Goal: Information Seeking & Learning: Learn about a topic

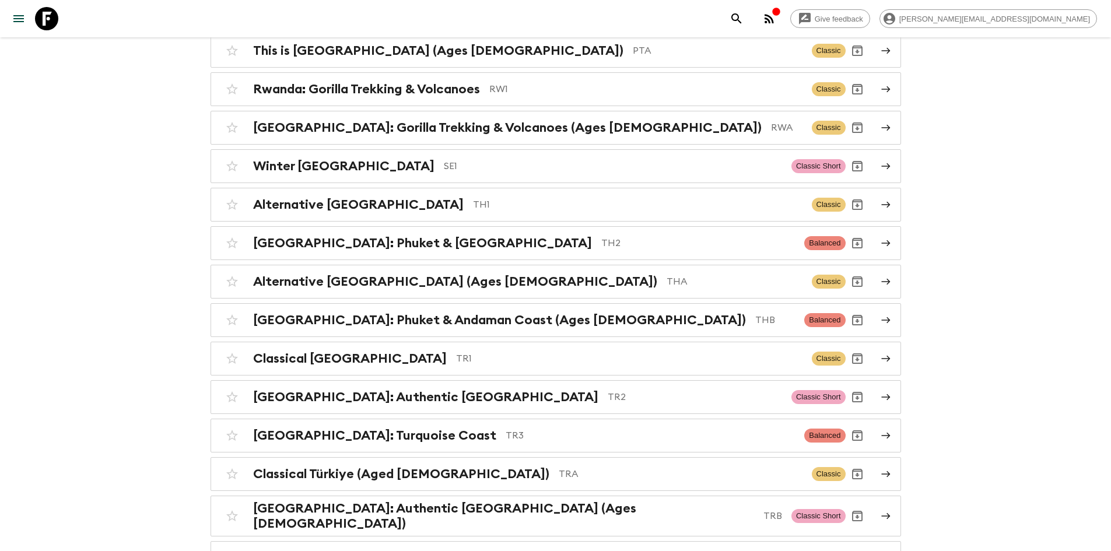
scroll to position [4468, 0]
click at [473, 198] on p "TH1" at bounding box center [637, 205] width 329 height 14
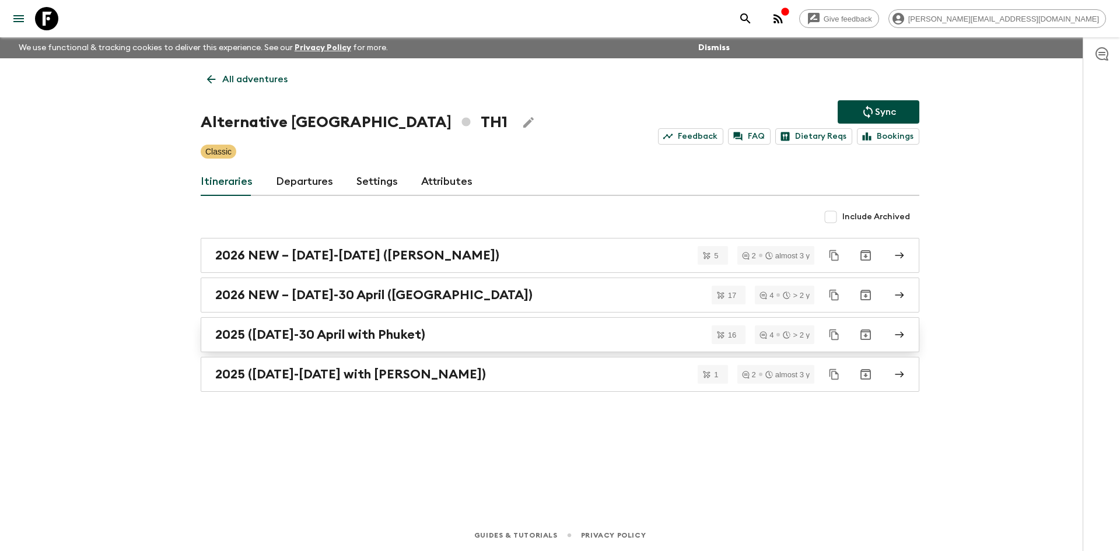
click at [275, 338] on h2 "2025 ([DATE]-30 April with Phuket)" at bounding box center [320, 334] width 210 height 15
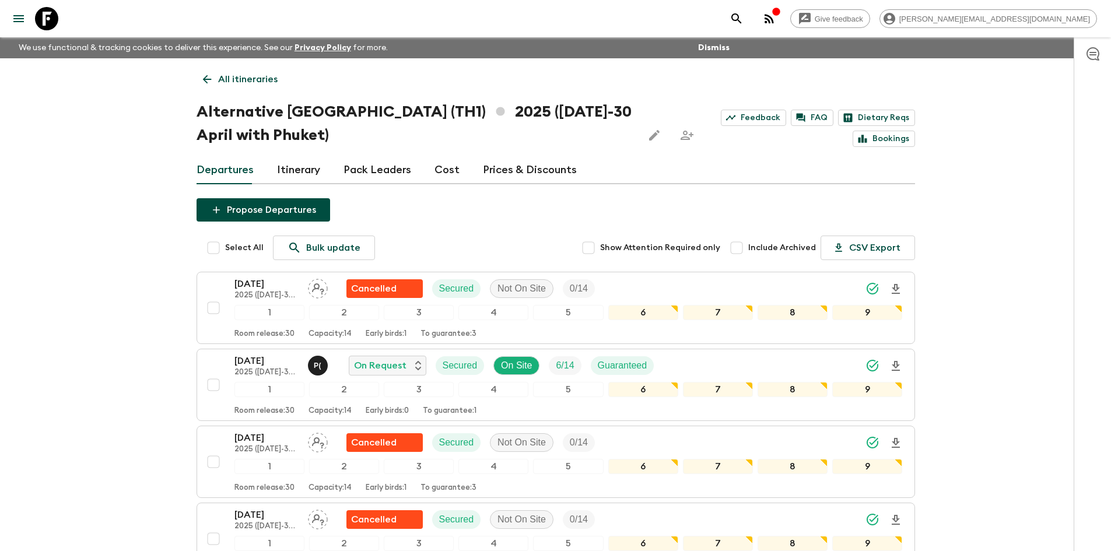
click at [205, 79] on icon at bounding box center [206, 79] width 9 height 9
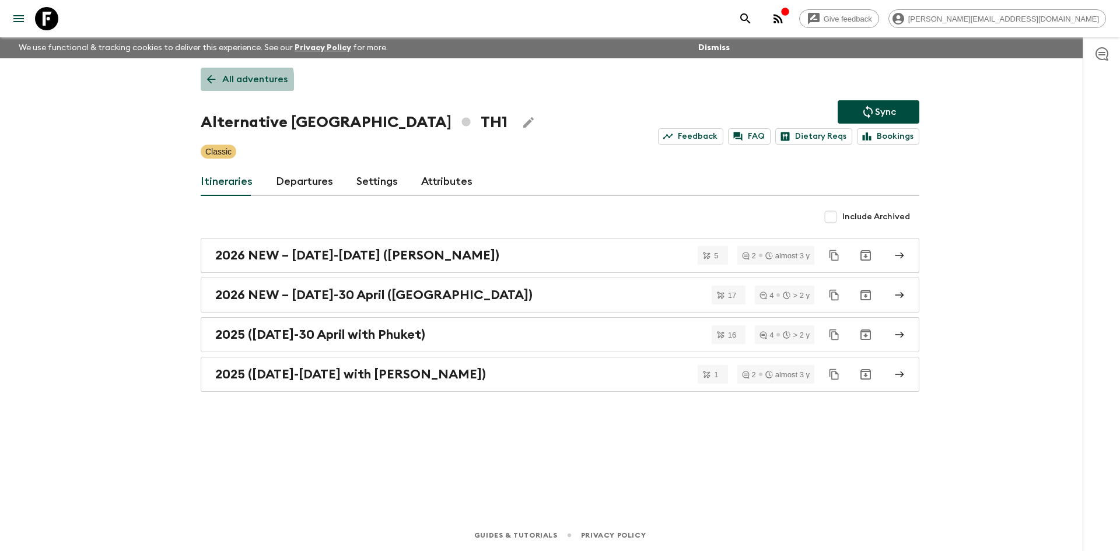
click at [208, 84] on icon at bounding box center [211, 79] width 13 height 13
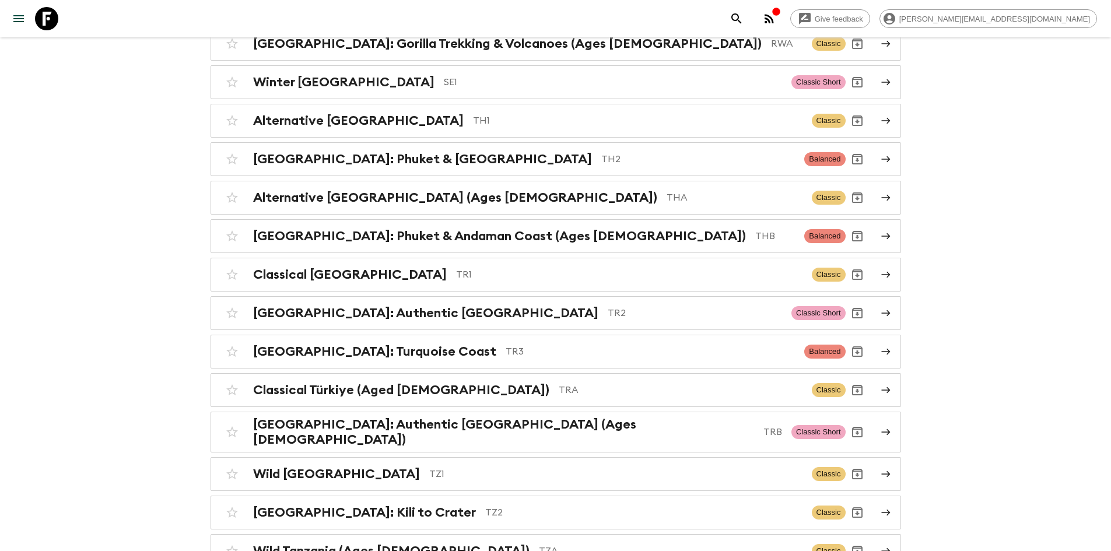
scroll to position [4564, 0]
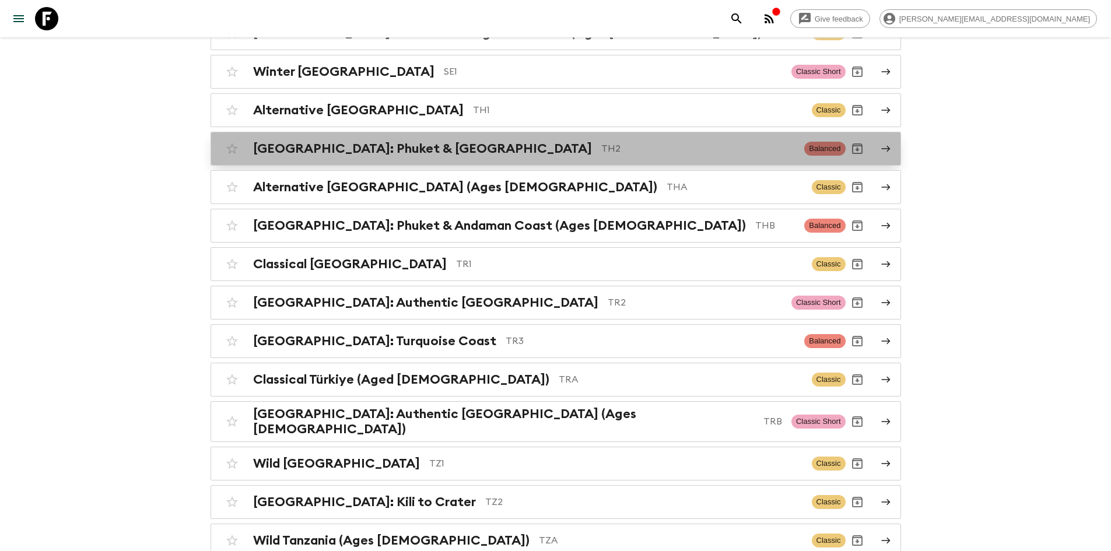
click at [352, 137] on div "[GEOGRAPHIC_DATA]: Phuket & Andaman Coast TH2 Balanced" at bounding box center [532, 148] width 625 height 23
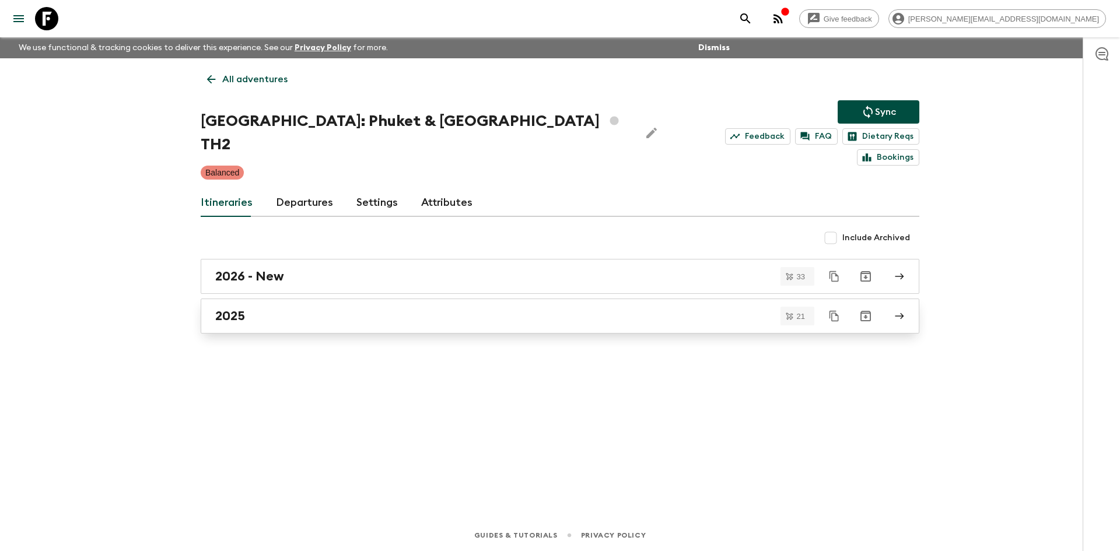
click at [254, 299] on link "2025" at bounding box center [560, 316] width 718 height 35
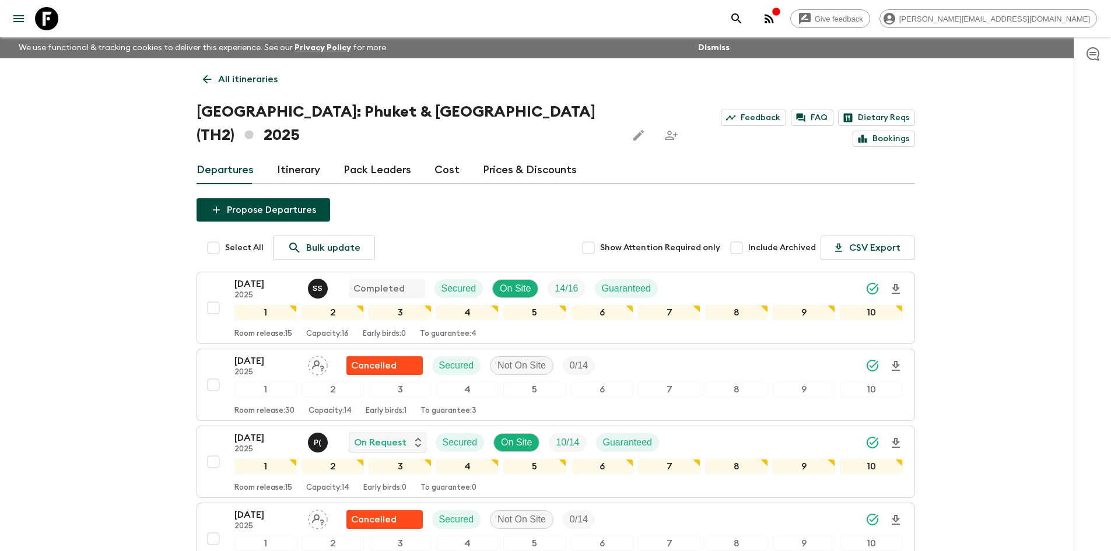
click at [209, 71] on link "All itineraries" at bounding box center [240, 79] width 87 height 23
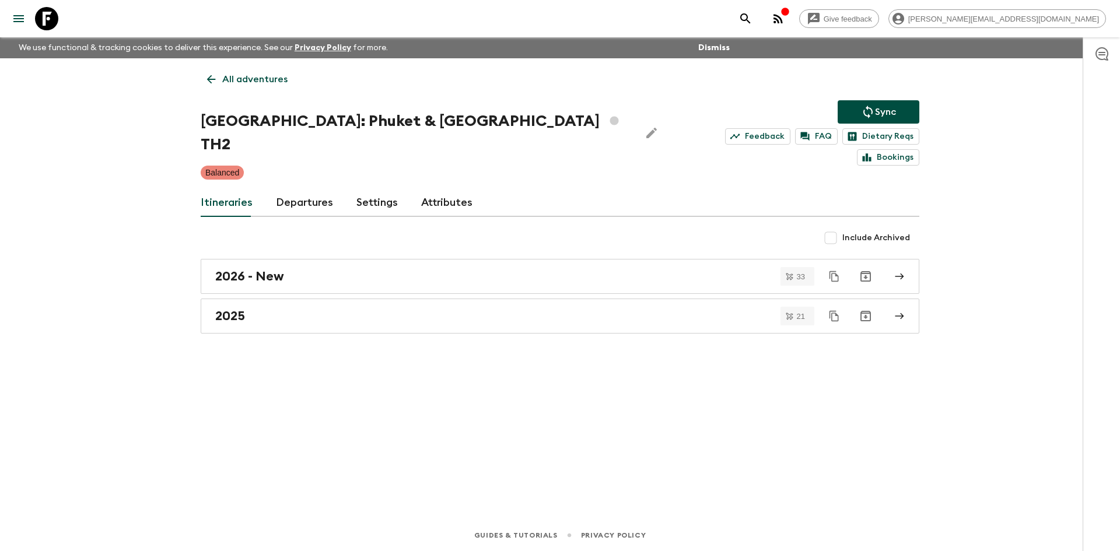
click at [209, 71] on link "All adventures" at bounding box center [247, 79] width 93 height 23
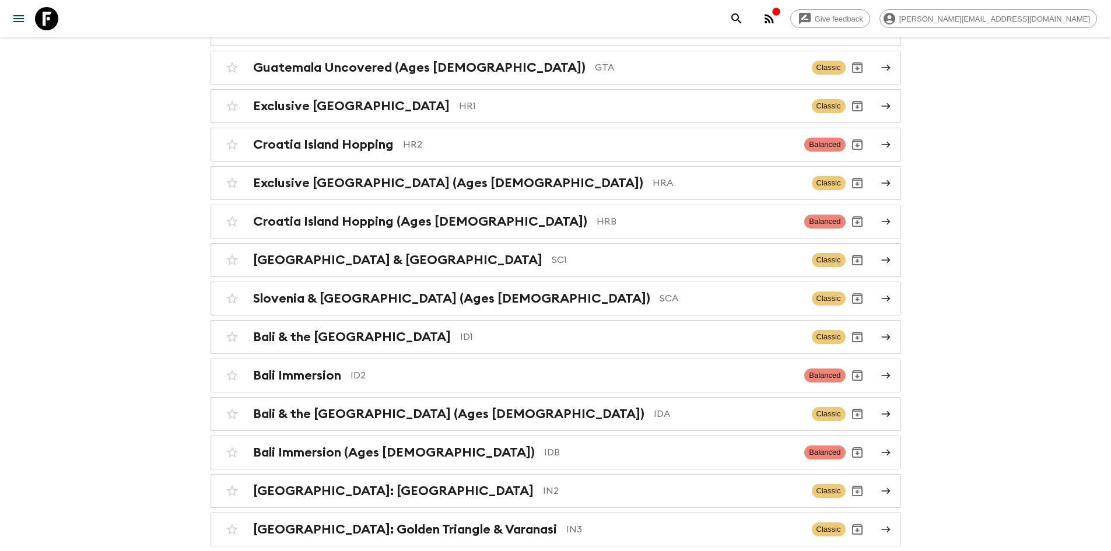
scroll to position [1976, 0]
click at [348, 371] on div "Bali Immersion ID2" at bounding box center [524, 374] width 542 height 15
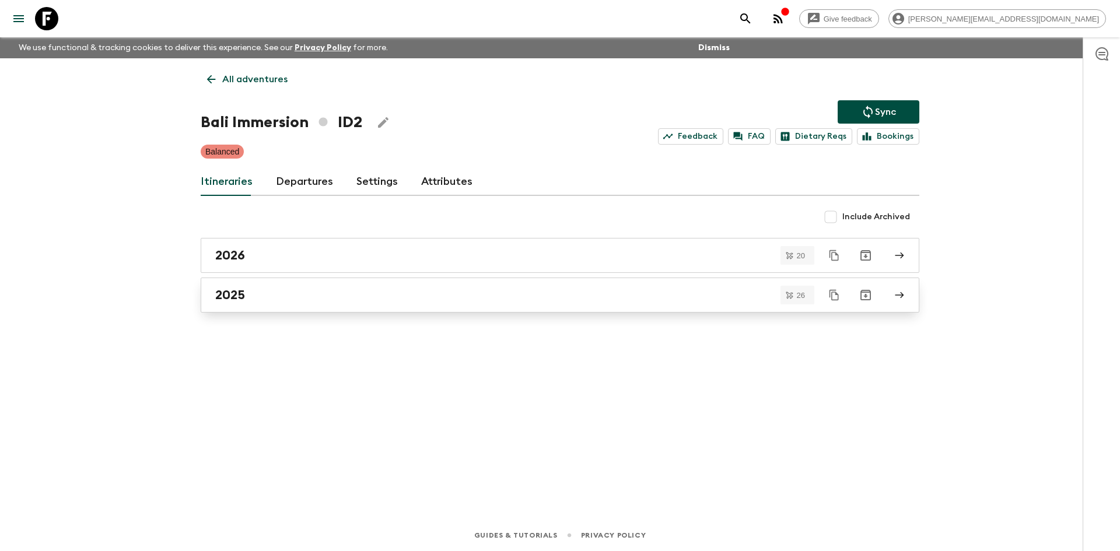
click at [252, 292] on div "2025" at bounding box center [548, 294] width 667 height 15
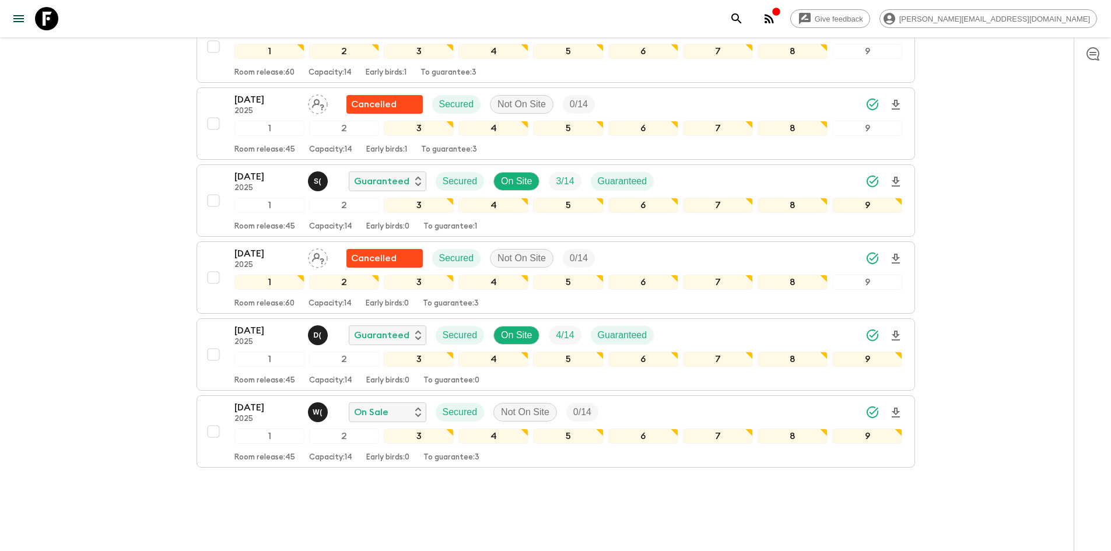
scroll to position [1786, 0]
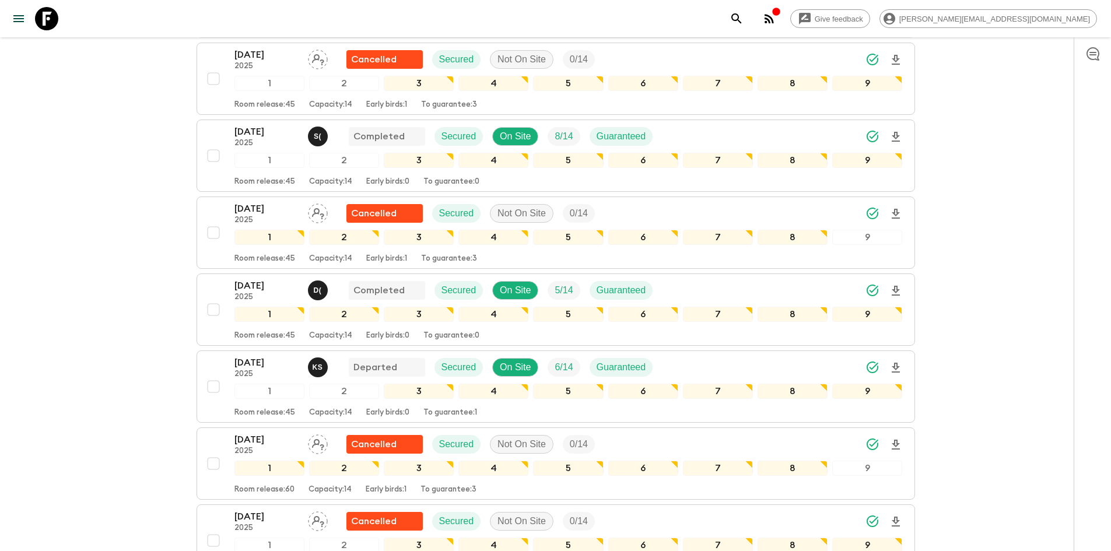
scroll to position [0, 0]
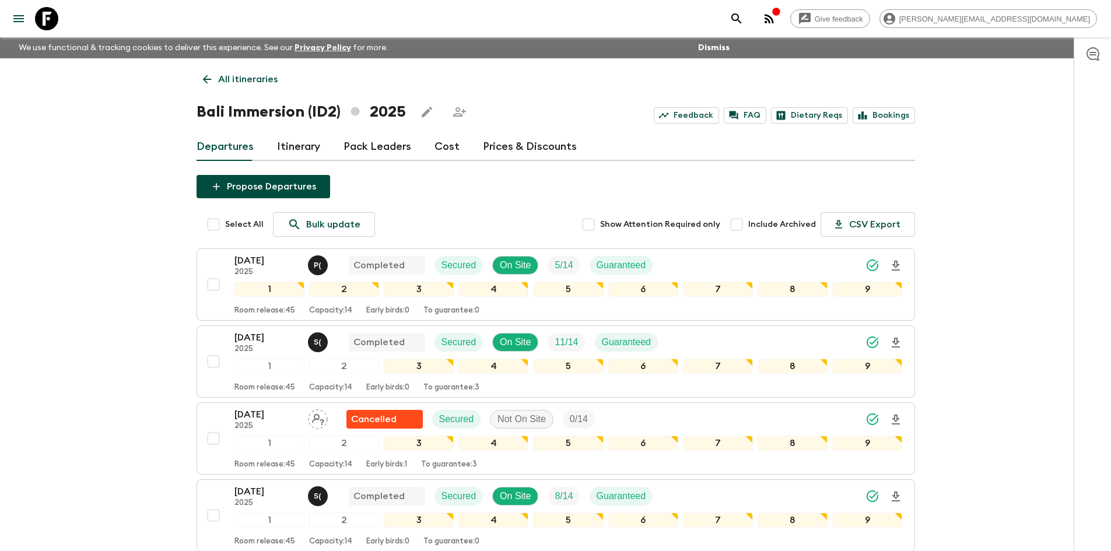
click at [209, 83] on icon at bounding box center [207, 79] width 13 height 13
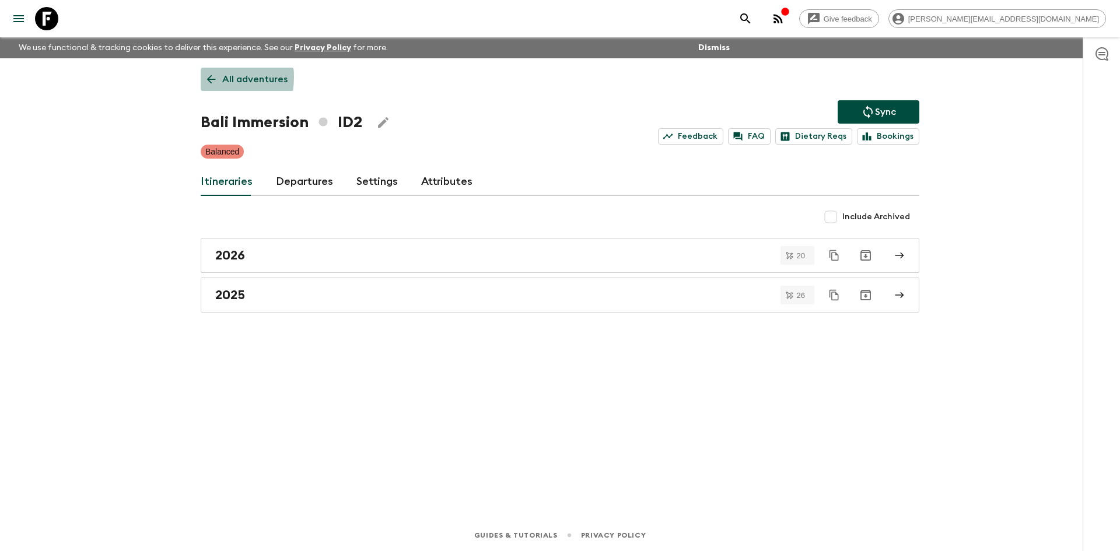
click at [202, 77] on link "All adventures" at bounding box center [247, 79] width 93 height 23
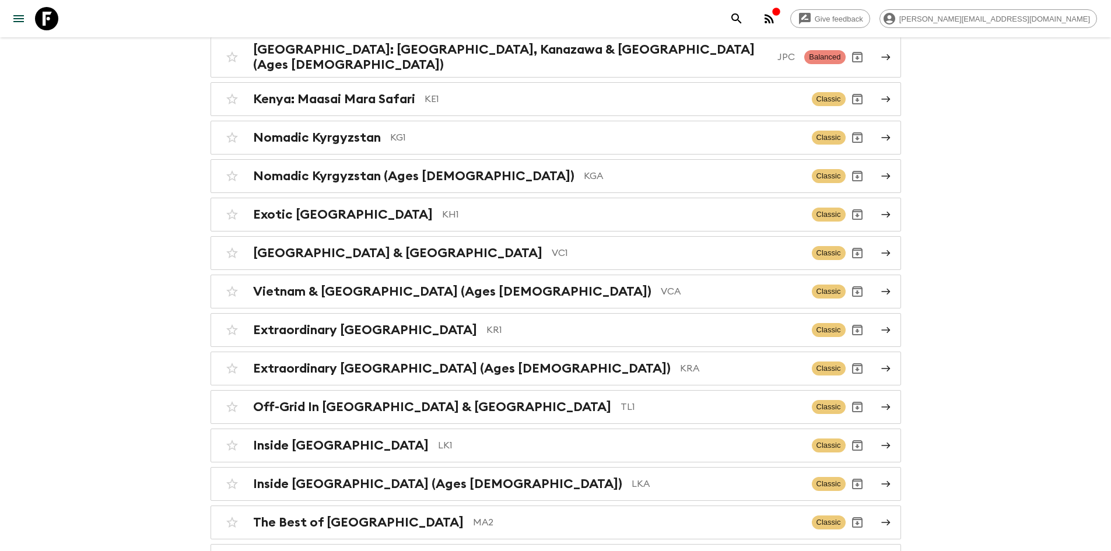
scroll to position [2804, 0]
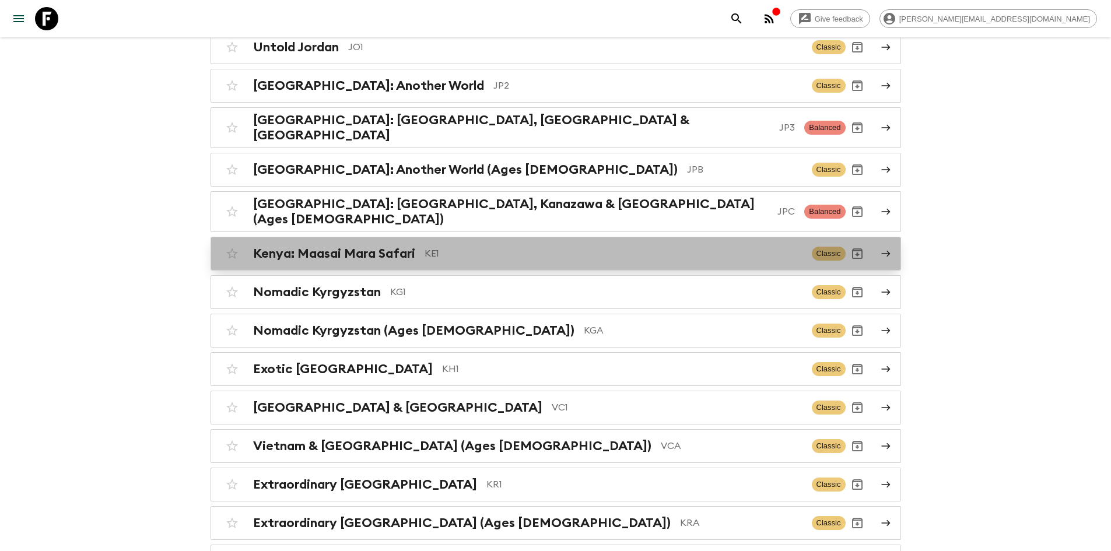
click at [495, 247] on p "KE1" at bounding box center [614, 254] width 378 height 14
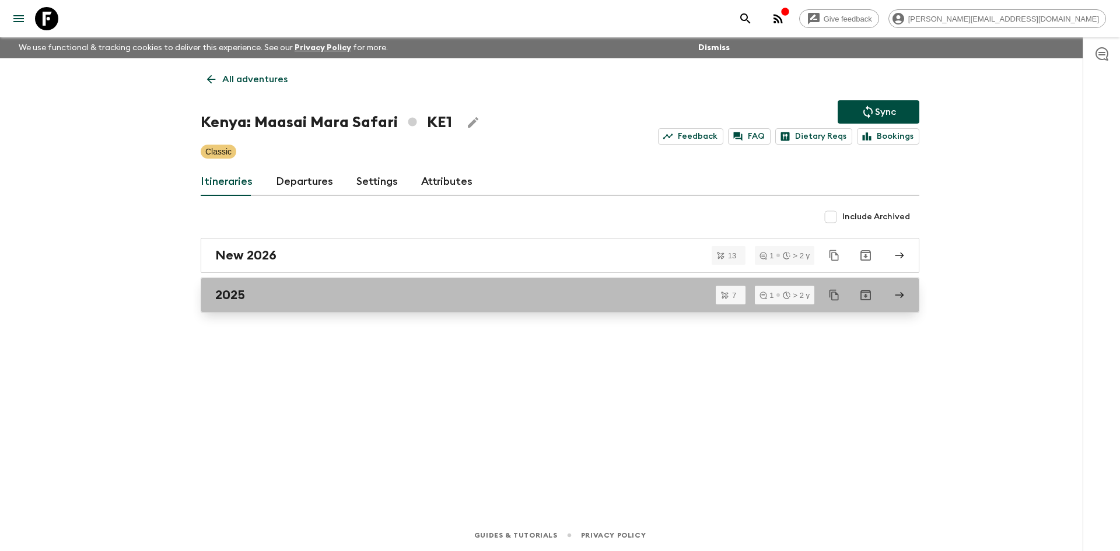
click at [257, 295] on div "2025" at bounding box center [548, 294] width 667 height 15
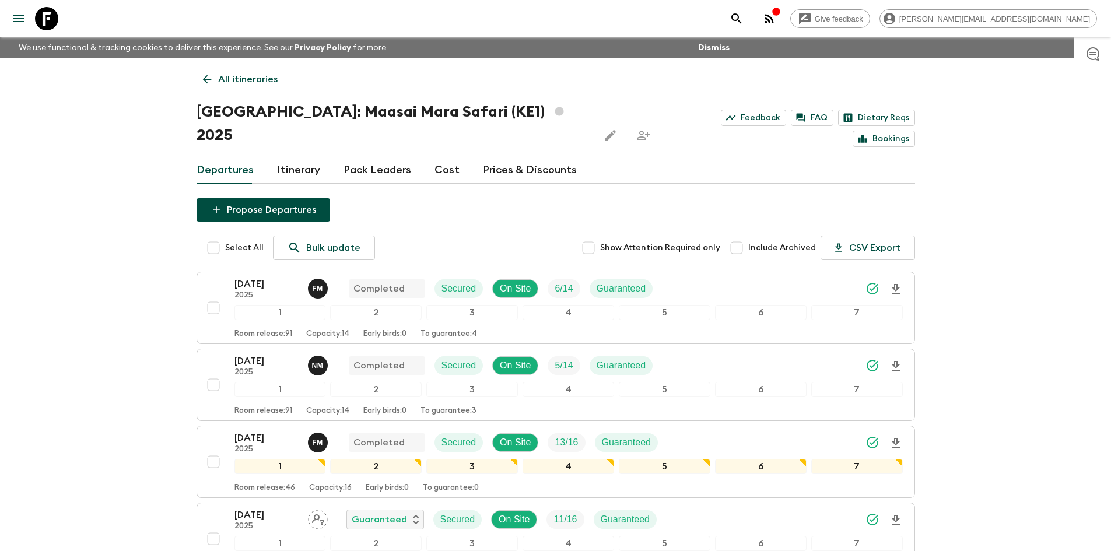
scroll to position [338, 0]
